Goal: Information Seeking & Learning: Learn about a topic

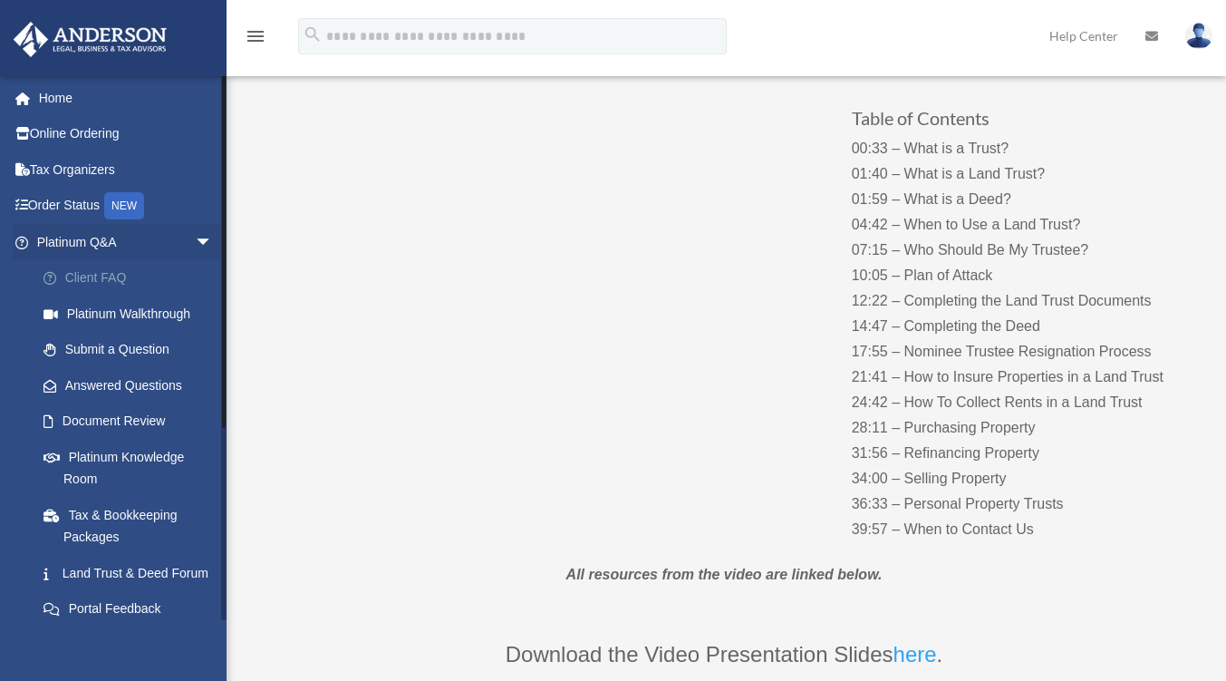
scroll to position [179, 0]
click at [69, 464] on link "Platinum Knowledge Room" at bounding box center [132, 468] width 215 height 58
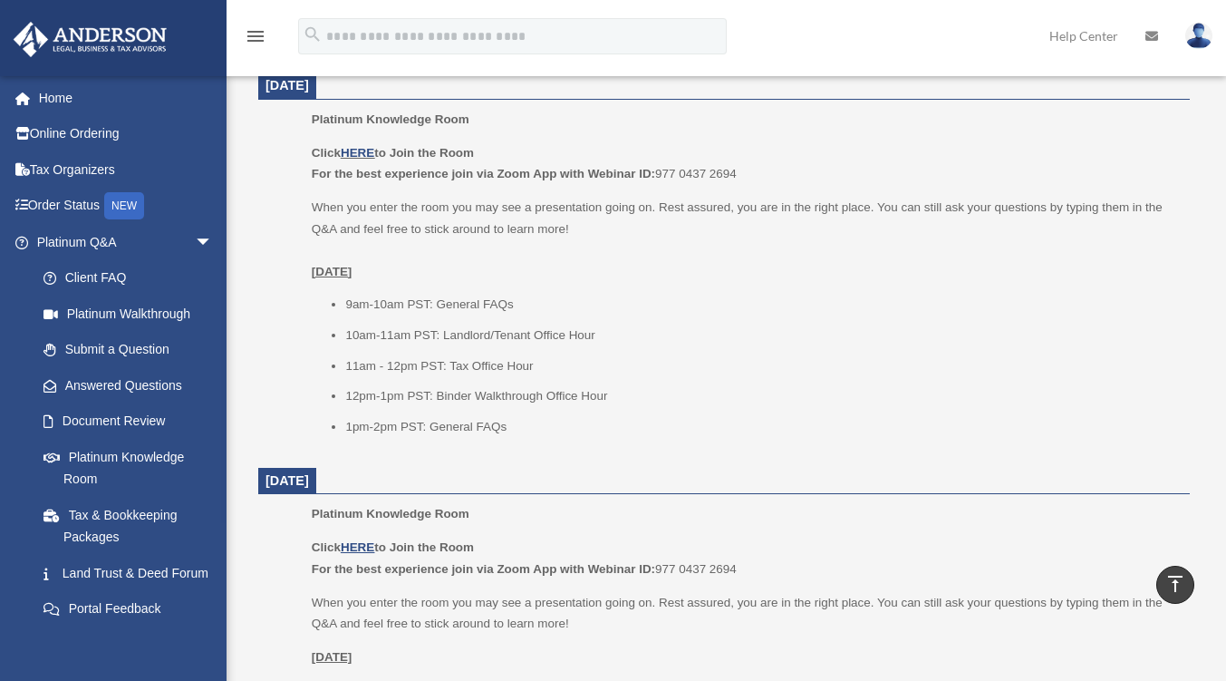
scroll to position [788, 0]
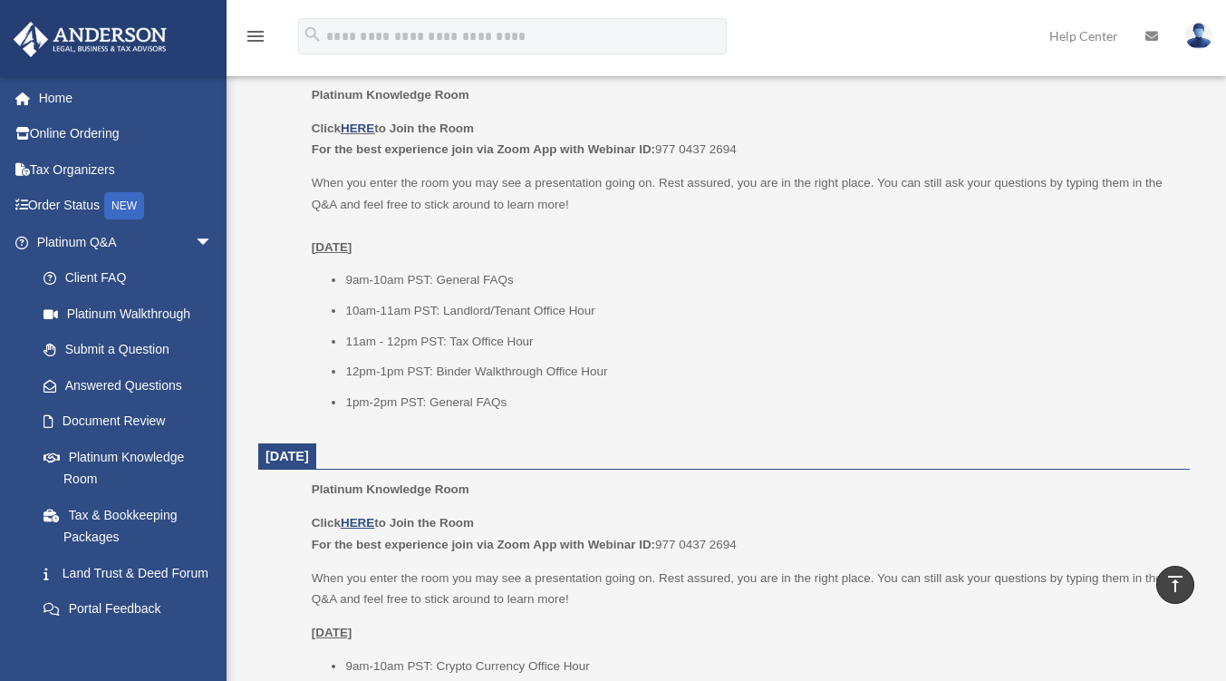
click at [966, 305] on li "10am-11am PST: Landlord/Tenant Office Hour" at bounding box center [761, 311] width 832 height 22
click at [719, 411] on li "1pm-2pm PST: General FAQs" at bounding box center [761, 403] width 832 height 22
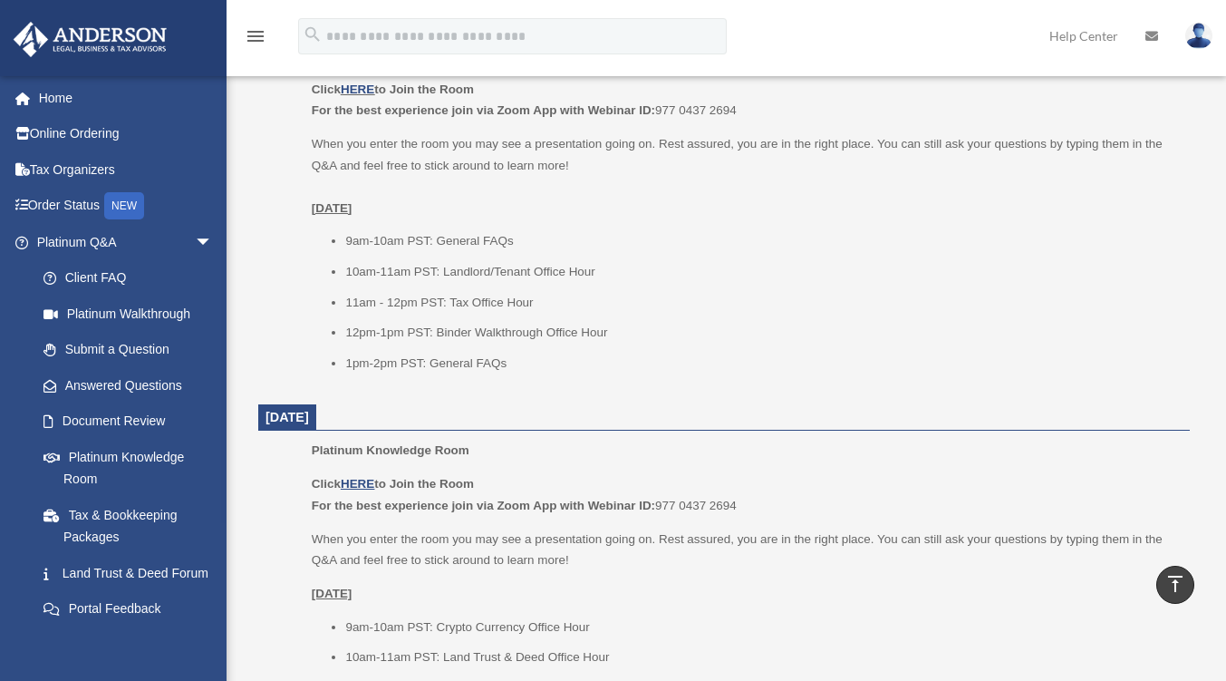
scroll to position [833, 0]
